Goal: Transaction & Acquisition: Purchase product/service

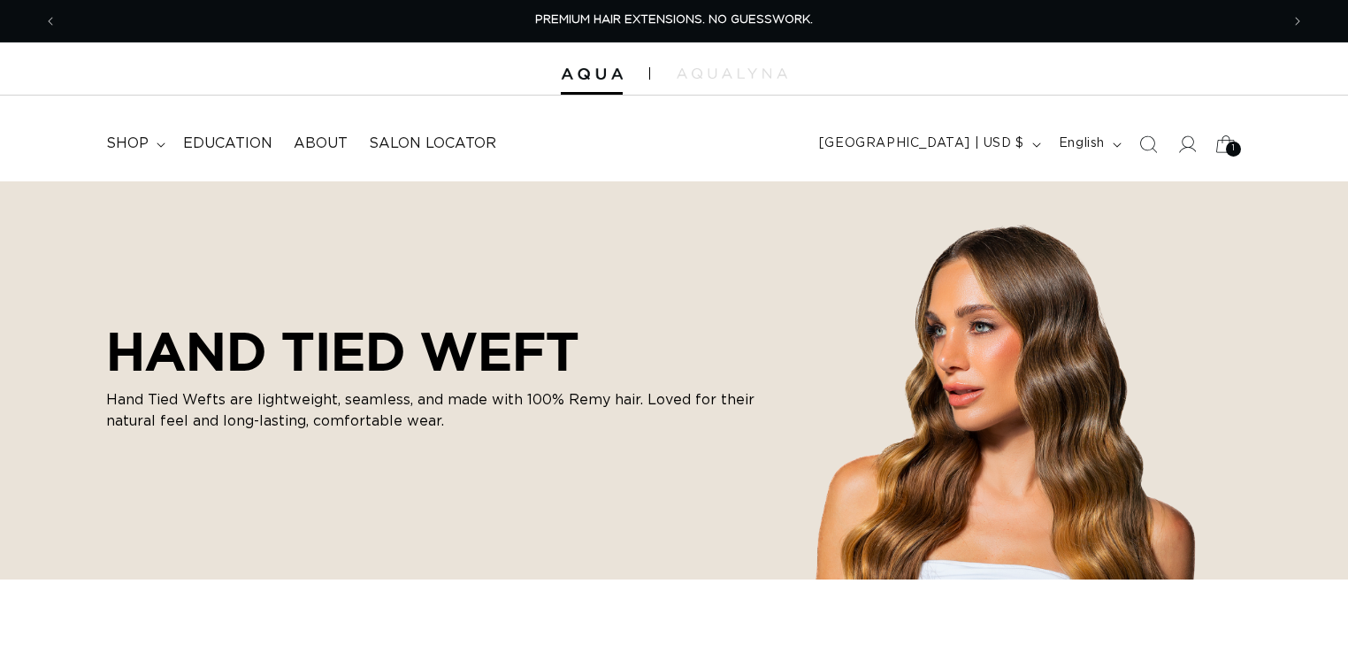
click at [1238, 147] on div "1 1" at bounding box center [1233, 149] width 15 height 15
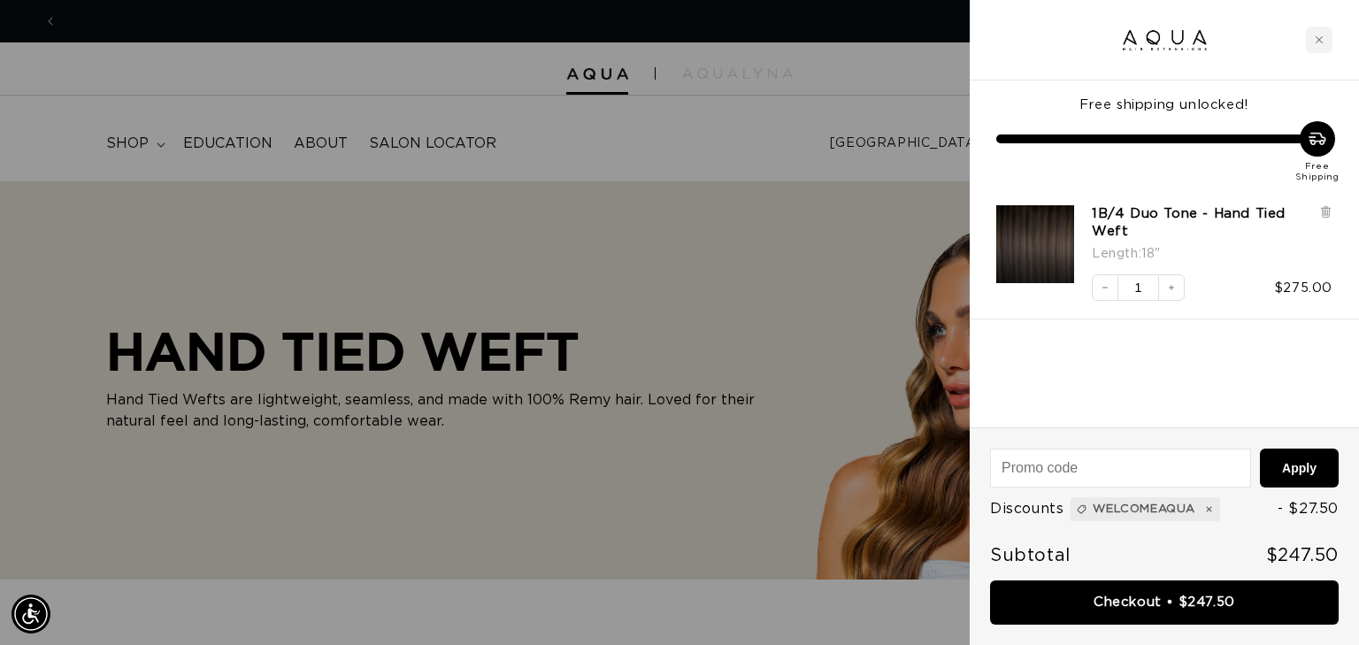
scroll to position [0, 2467]
click at [1033, 269] on img "1B/4 Duo Tone - Hand Tied Weft - 18&quot;" at bounding box center [1035, 244] width 78 height 78
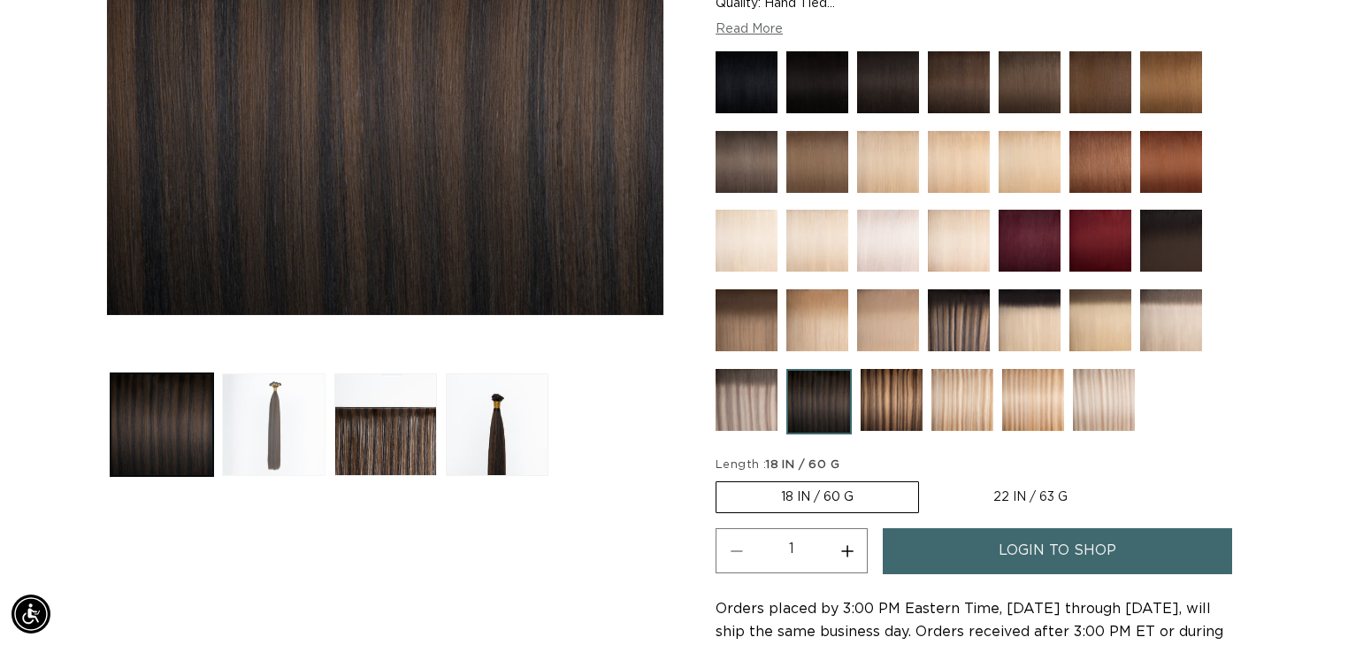
scroll to position [0, 1223]
click at [258, 446] on button "Load image 2 in gallery view" at bounding box center [273, 424] width 103 height 103
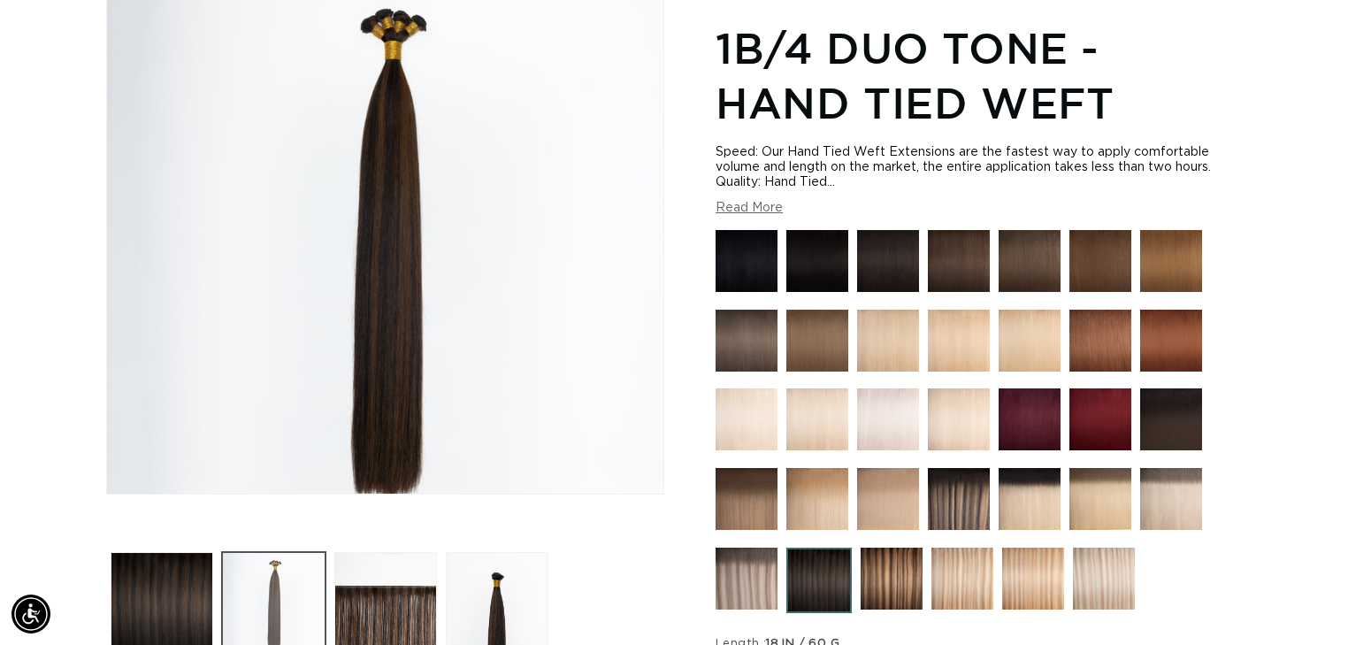
scroll to position [244, 0]
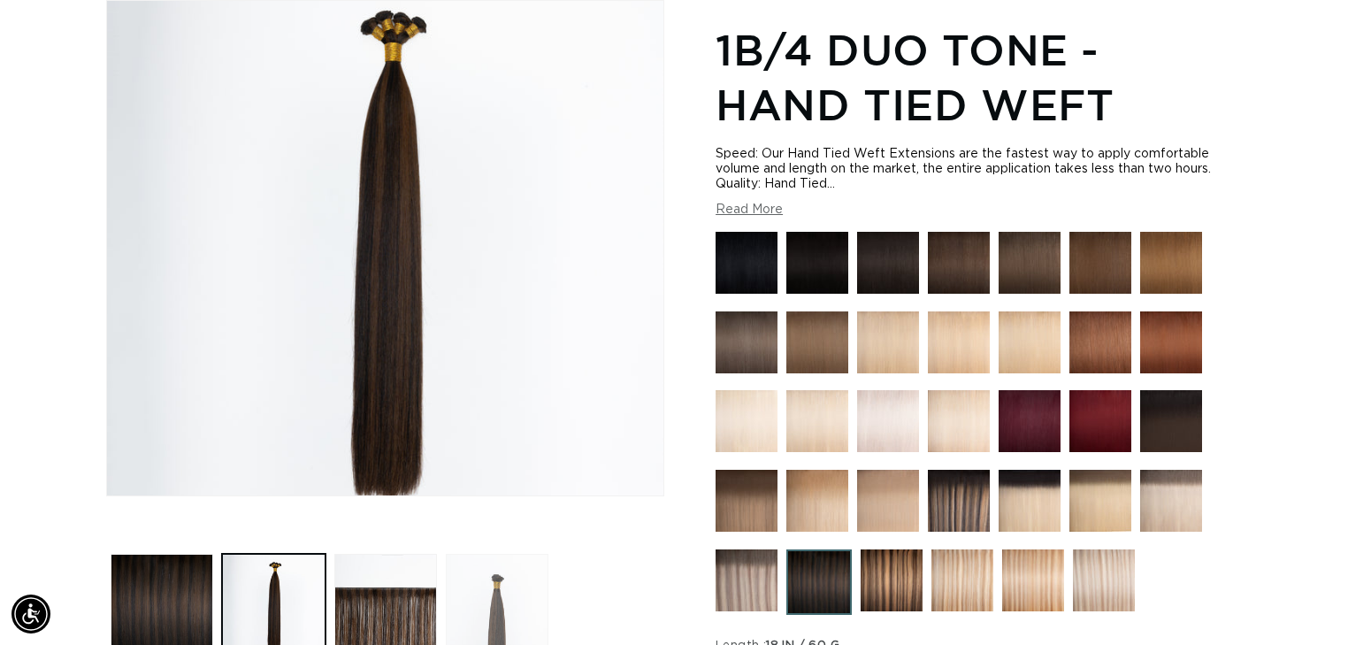
click at [509, 602] on button "Load image 4 in gallery view" at bounding box center [497, 605] width 103 height 103
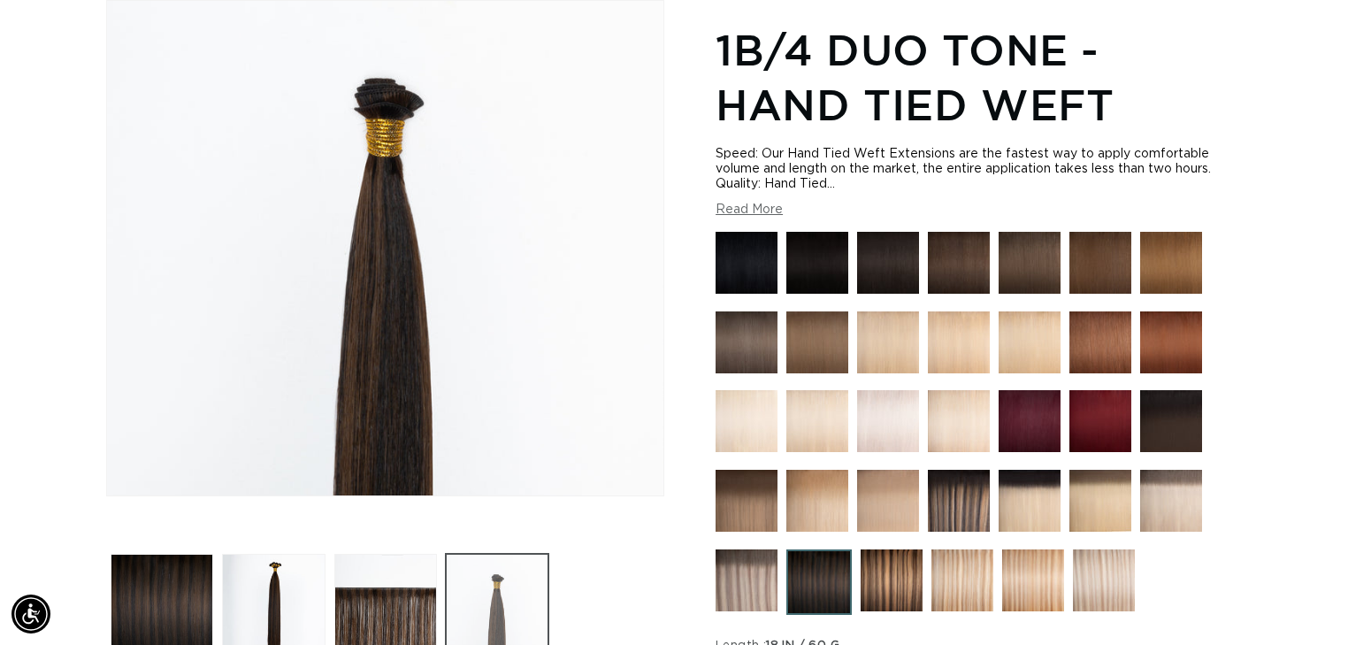
scroll to position [0, 2445]
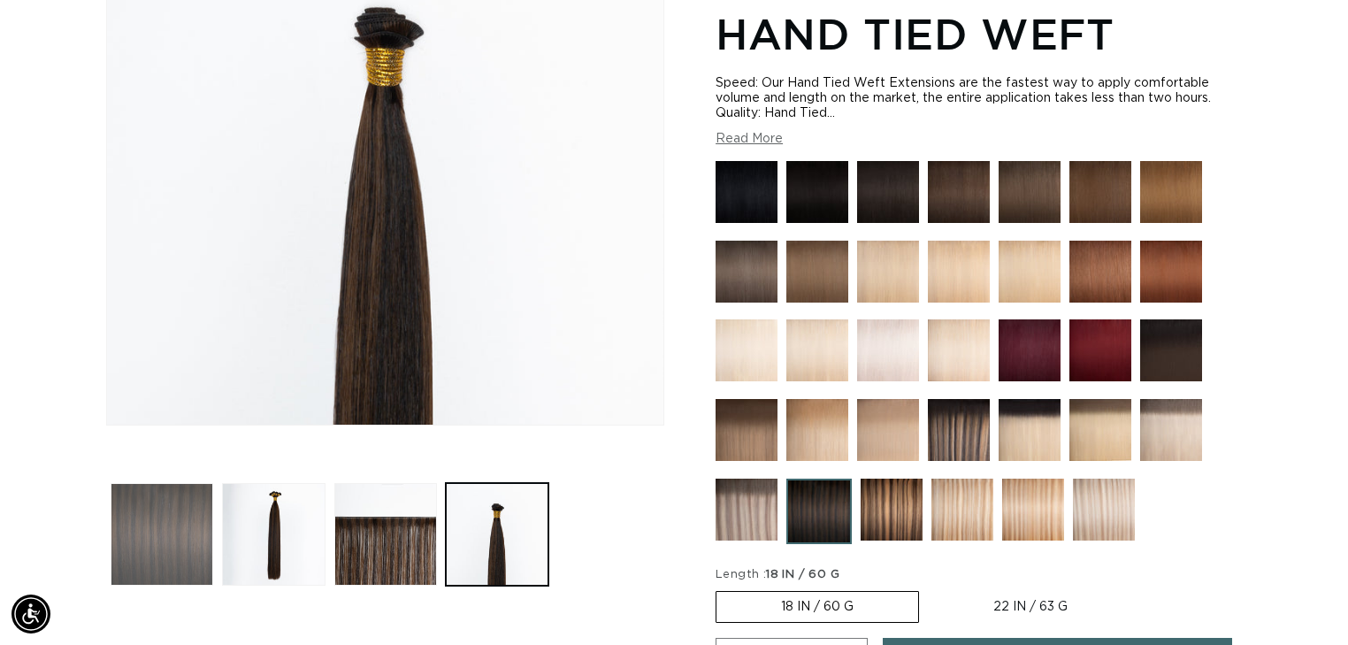
click at [164, 558] on button "Load image 1 in gallery view" at bounding box center [162, 534] width 103 height 103
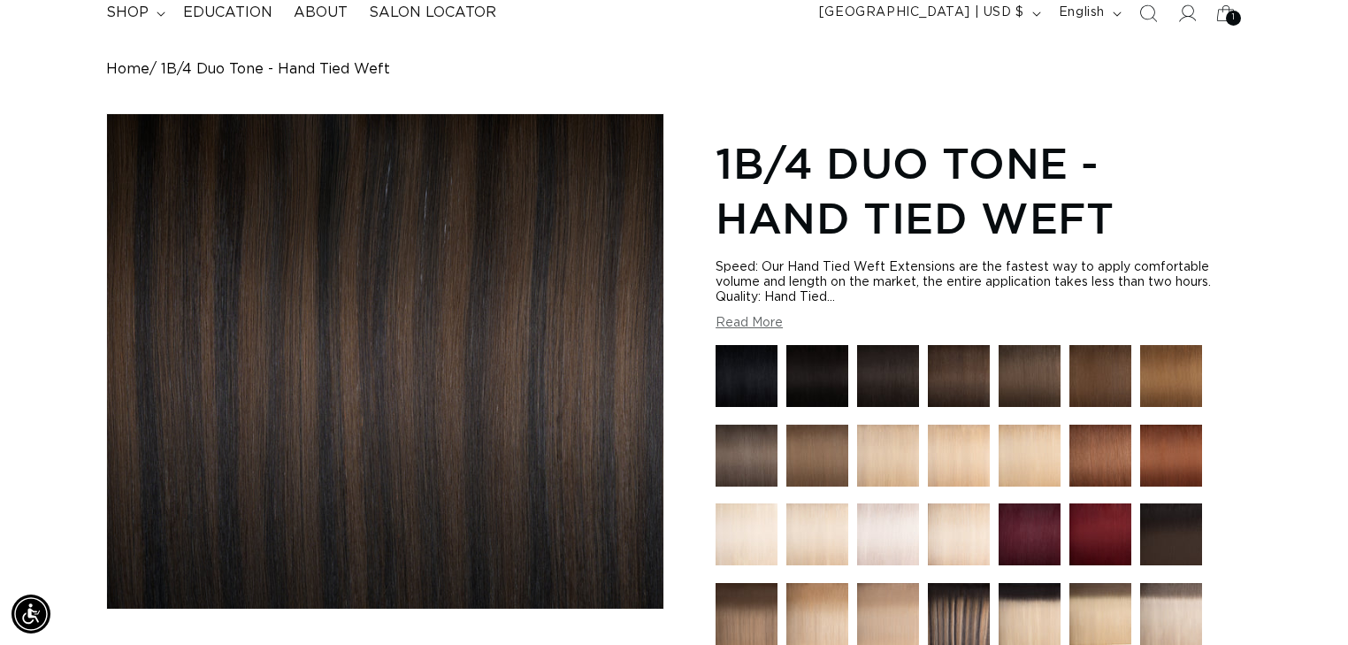
scroll to position [0, 0]
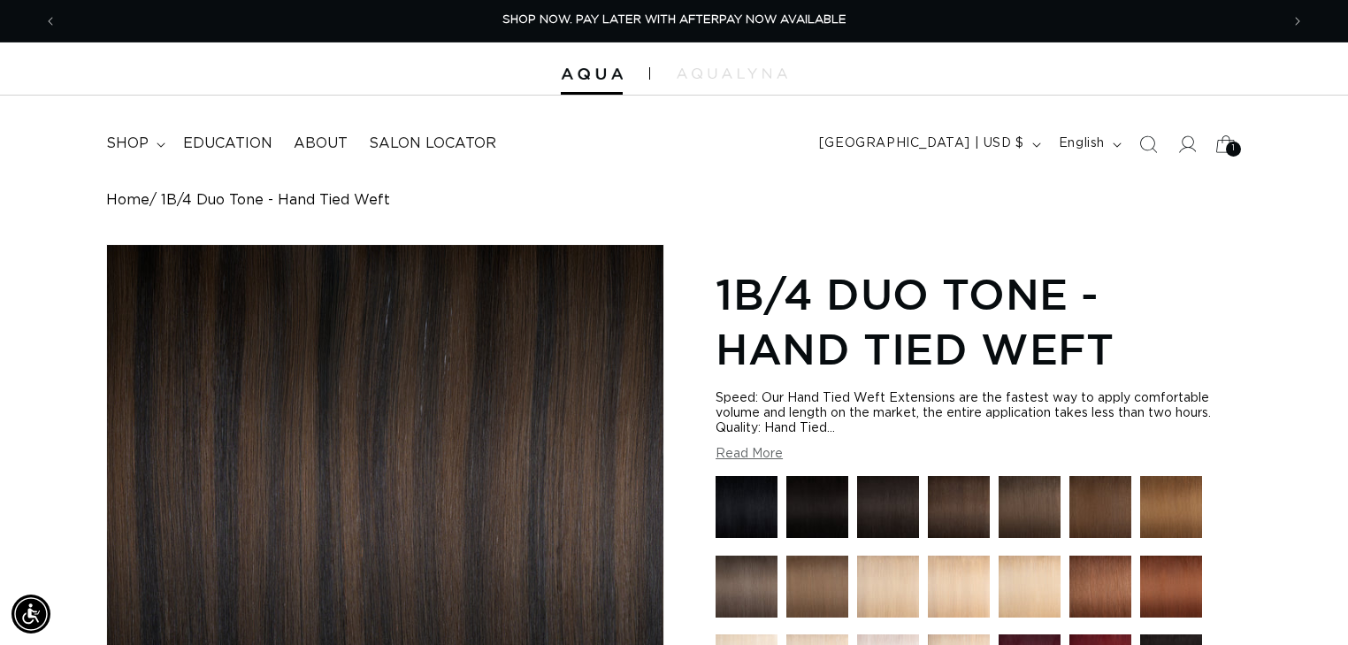
click at [1226, 149] on div "1 1" at bounding box center [1233, 149] width 15 height 15
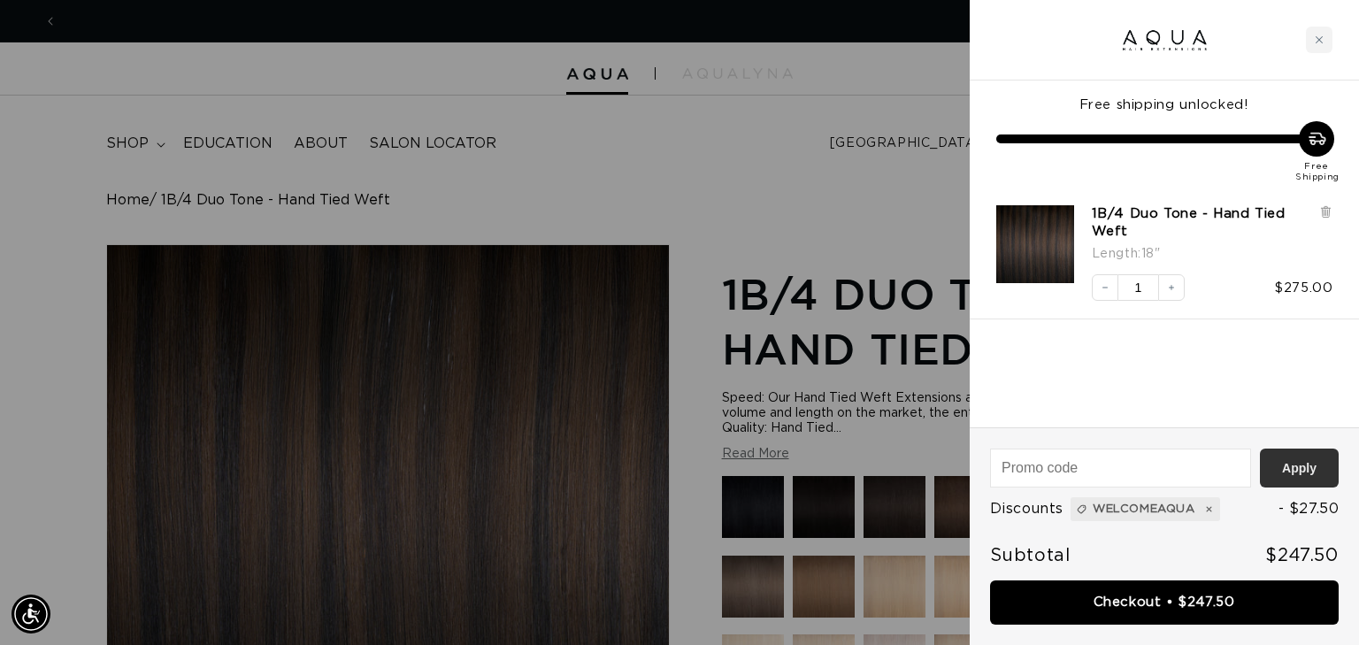
scroll to position [0, 2467]
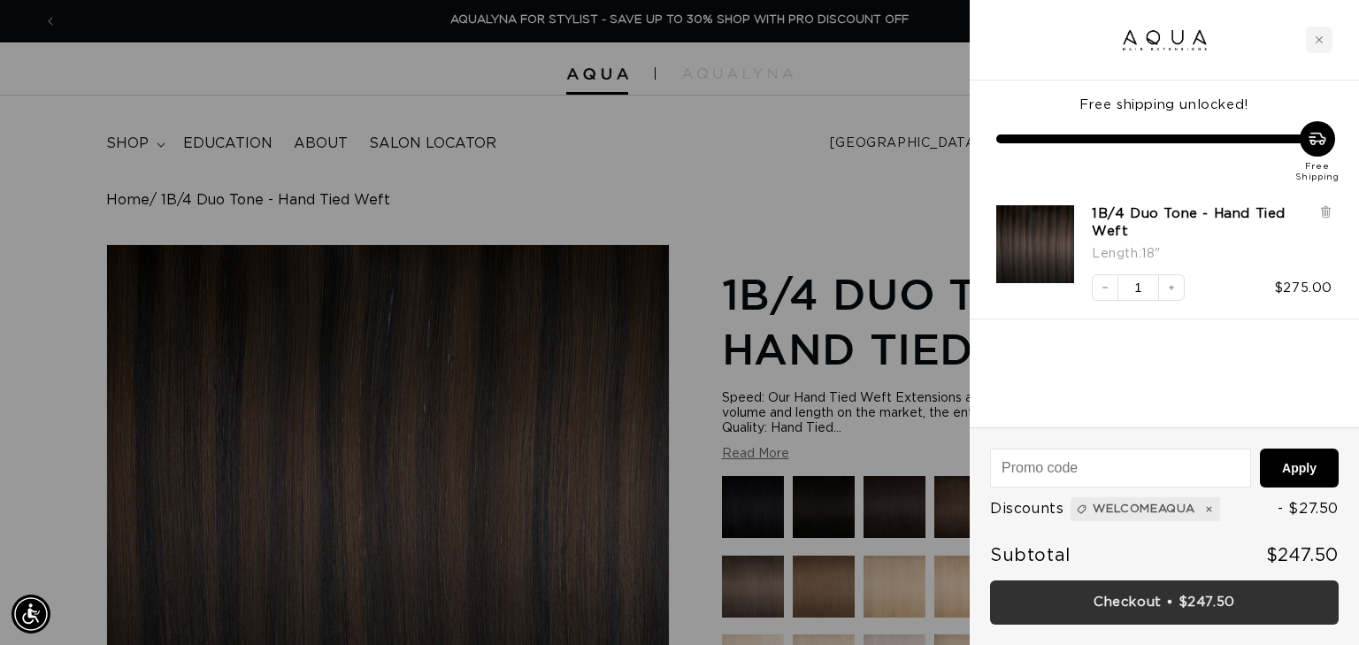
click at [1217, 607] on link "Checkout • $247.50" at bounding box center [1164, 602] width 349 height 45
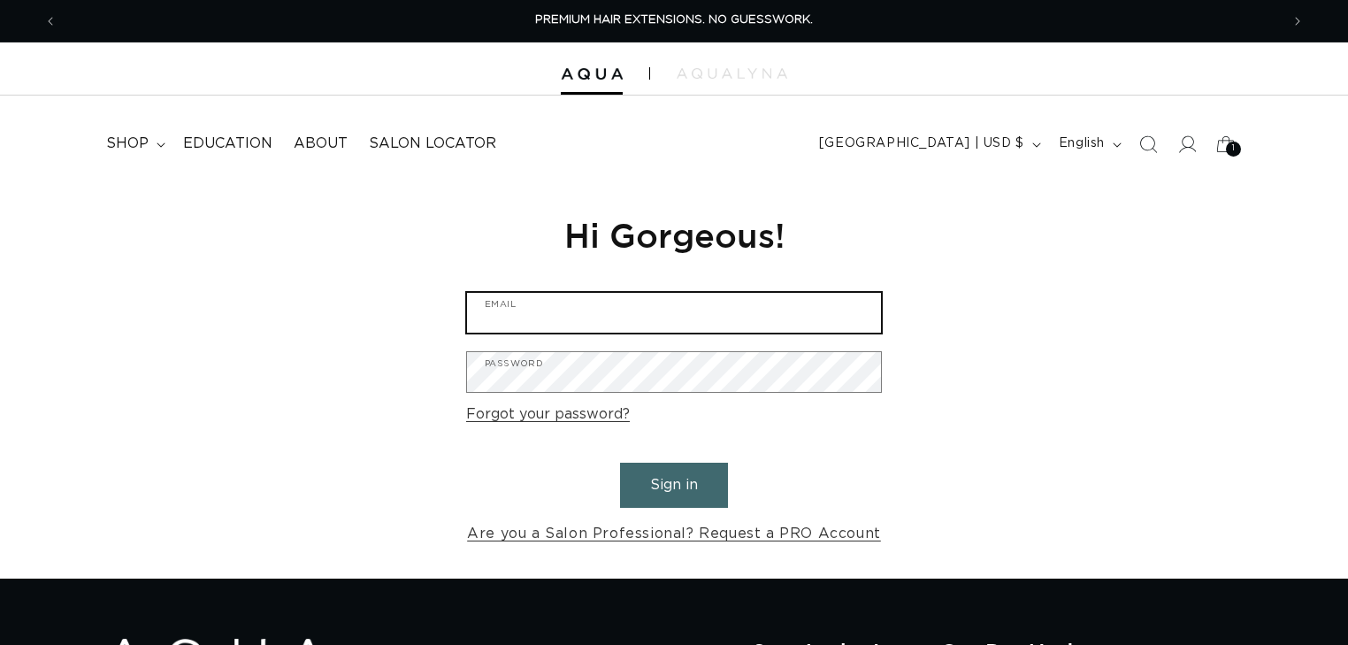
click at [708, 316] on input "Email" at bounding box center [674, 313] width 414 height 40
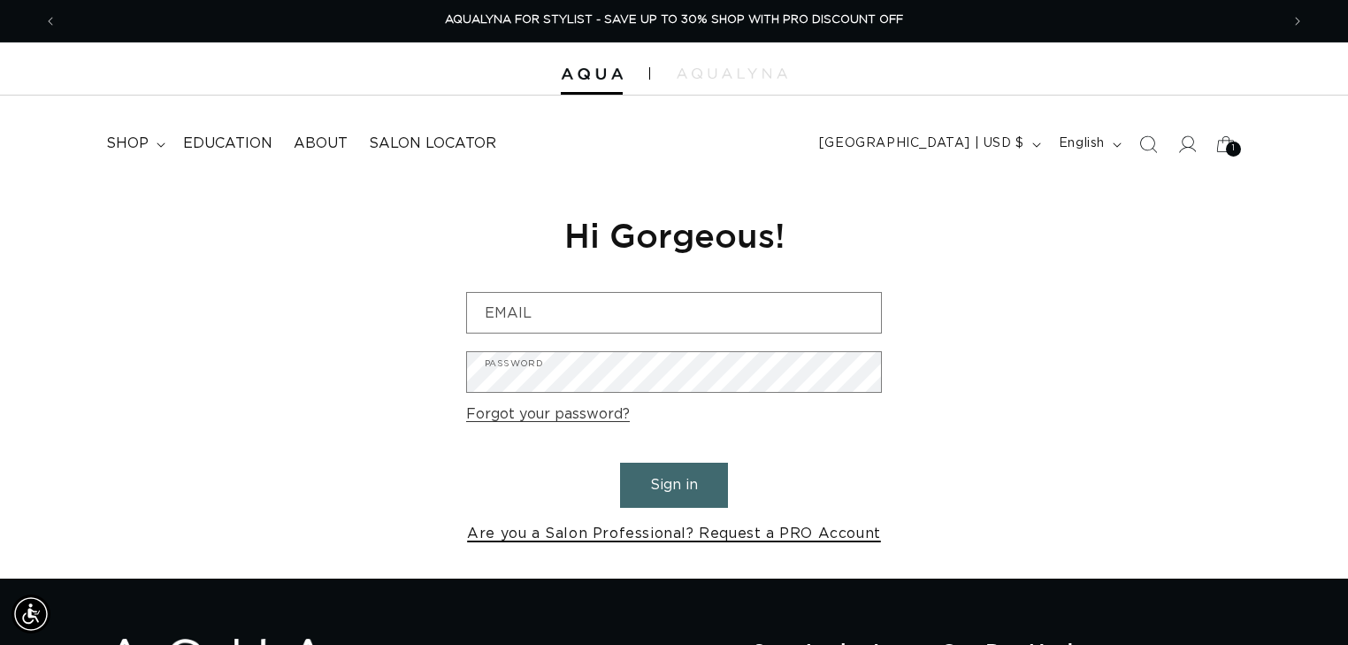
click at [673, 542] on link "Are you a Salon Professional? Request a PRO Account" at bounding box center [674, 534] width 414 height 26
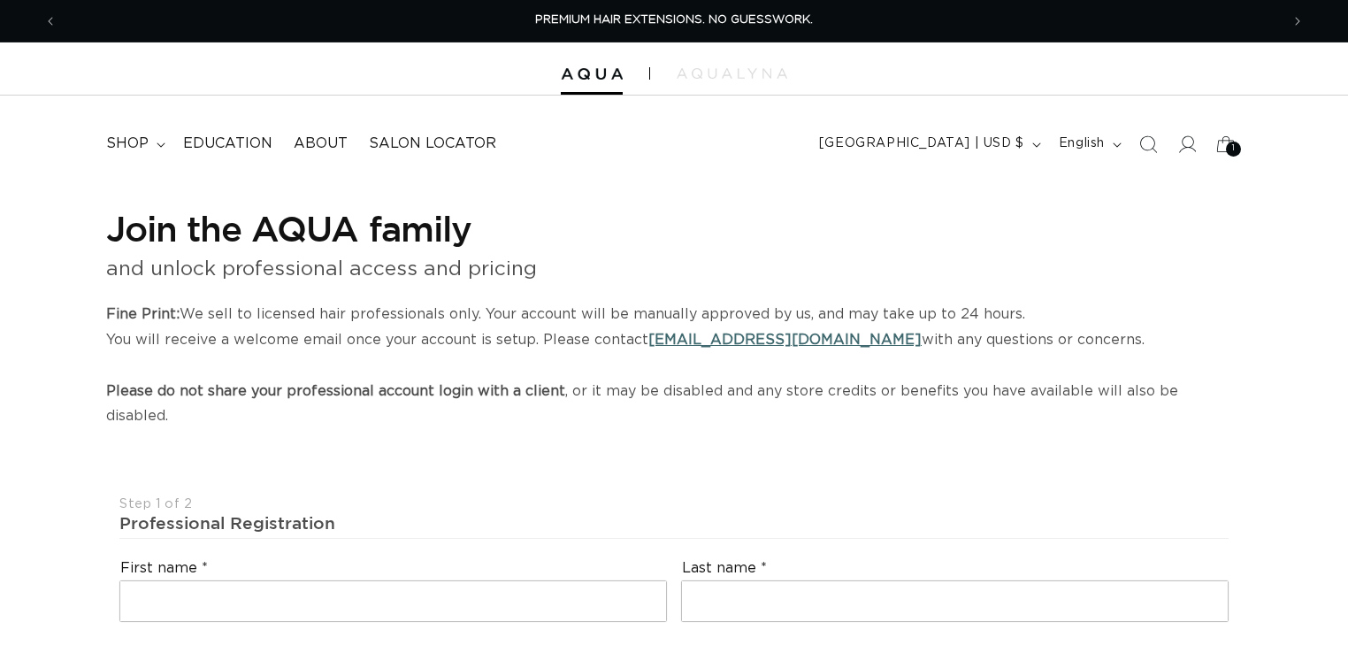
select select "US"
select select "[GEOGRAPHIC_DATA]"
